Goal: Navigation & Orientation: Understand site structure

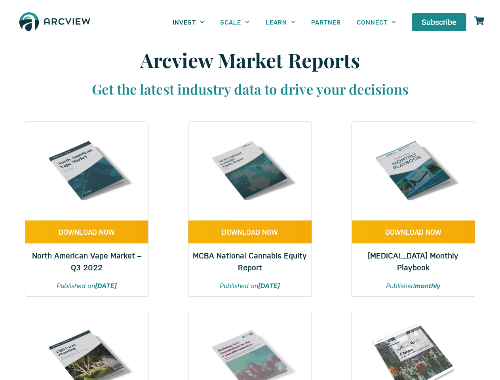
click at [188, 22] on link "INVEST" at bounding box center [188, 22] width 47 height 18
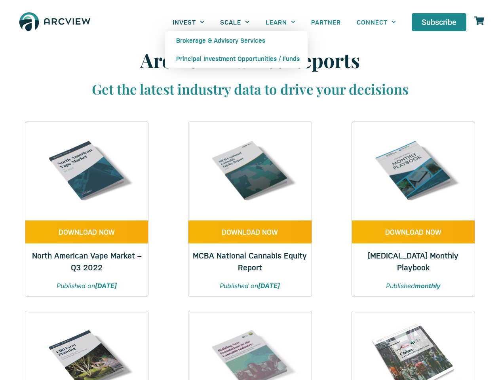
click at [235, 22] on link "SCALE" at bounding box center [234, 22] width 45 height 18
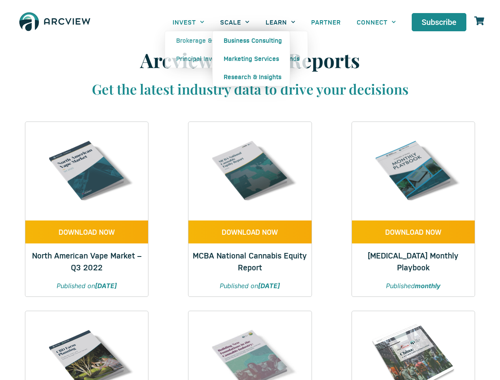
click at [280, 22] on link "LEARN" at bounding box center [281, 22] width 46 height 18
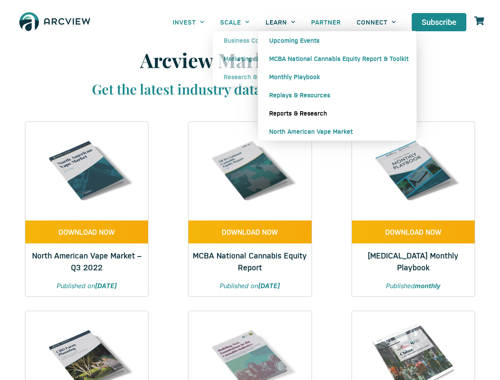
click at [376, 22] on link "CONNECT" at bounding box center [376, 22] width 55 height 18
